Goal: Go to known website: Access a specific website the user already knows

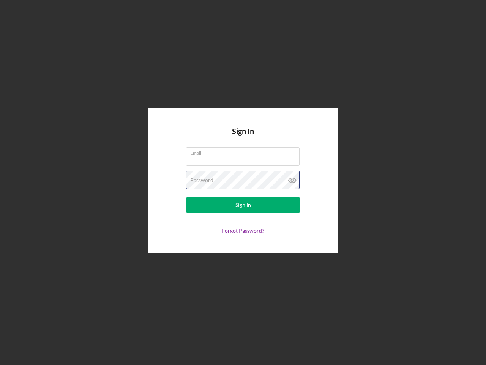
click at [243, 182] on div "Password" at bounding box center [243, 179] width 114 height 19
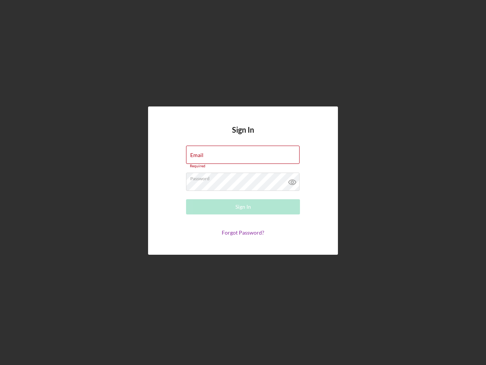
click at [292, 180] on icon at bounding box center [292, 181] width 19 height 19
